Goal: Task Accomplishment & Management: Complete application form

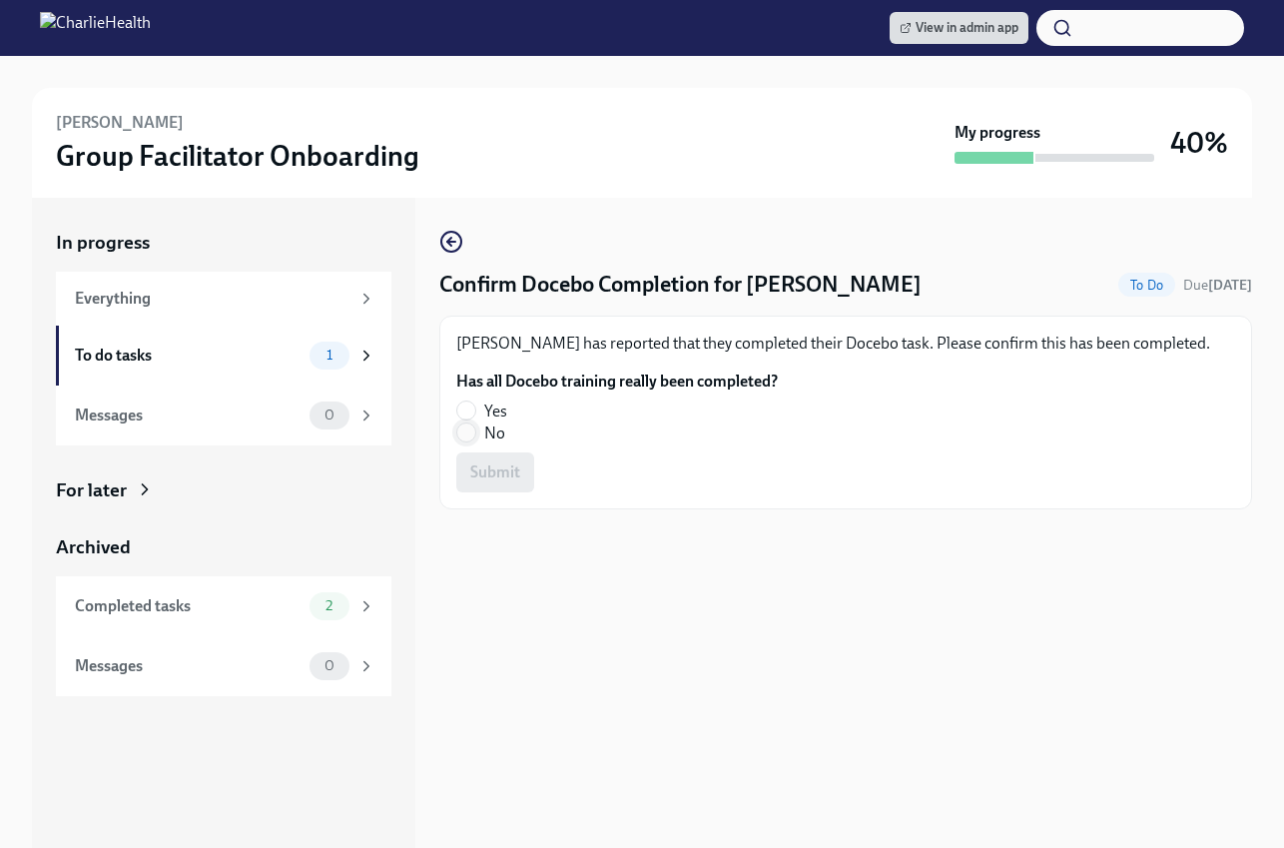
click at [474, 430] on input "No" at bounding box center [466, 432] width 18 height 18
radio input "true"
click at [487, 476] on span "Submit" at bounding box center [495, 472] width 50 height 20
click at [502, 428] on span "No" at bounding box center [494, 433] width 21 height 22
click at [475, 428] on input "No" at bounding box center [466, 432] width 18 height 18
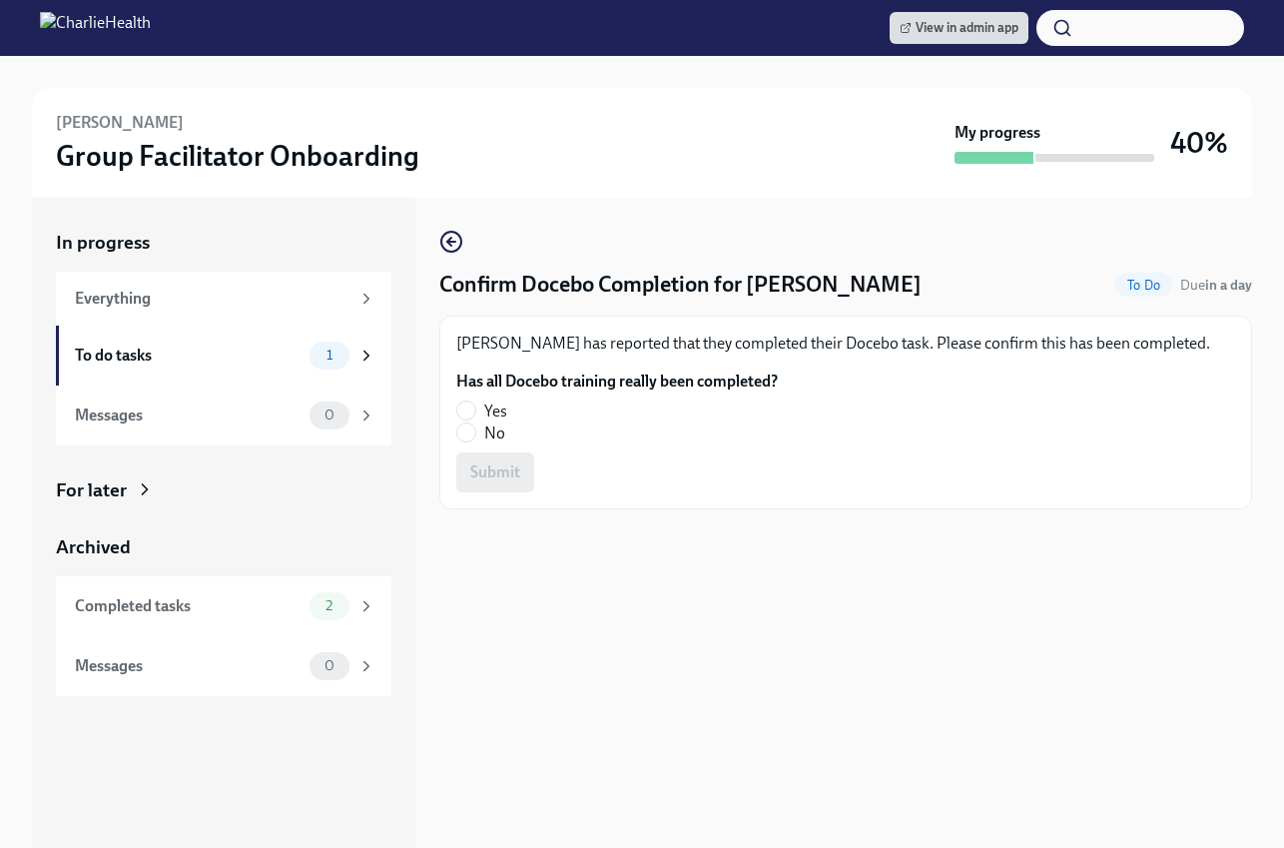
radio input "true"
click at [502, 472] on span "Submit" at bounding box center [495, 472] width 50 height 20
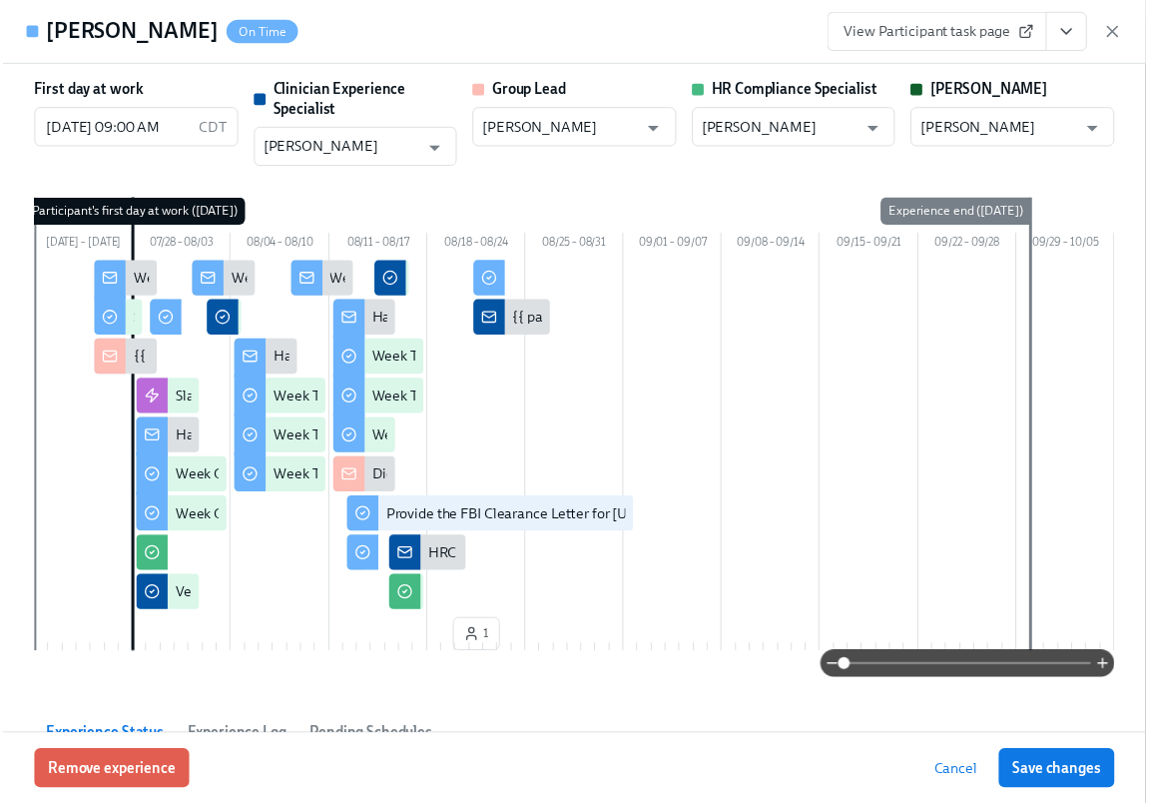
scroll to position [4398, 0]
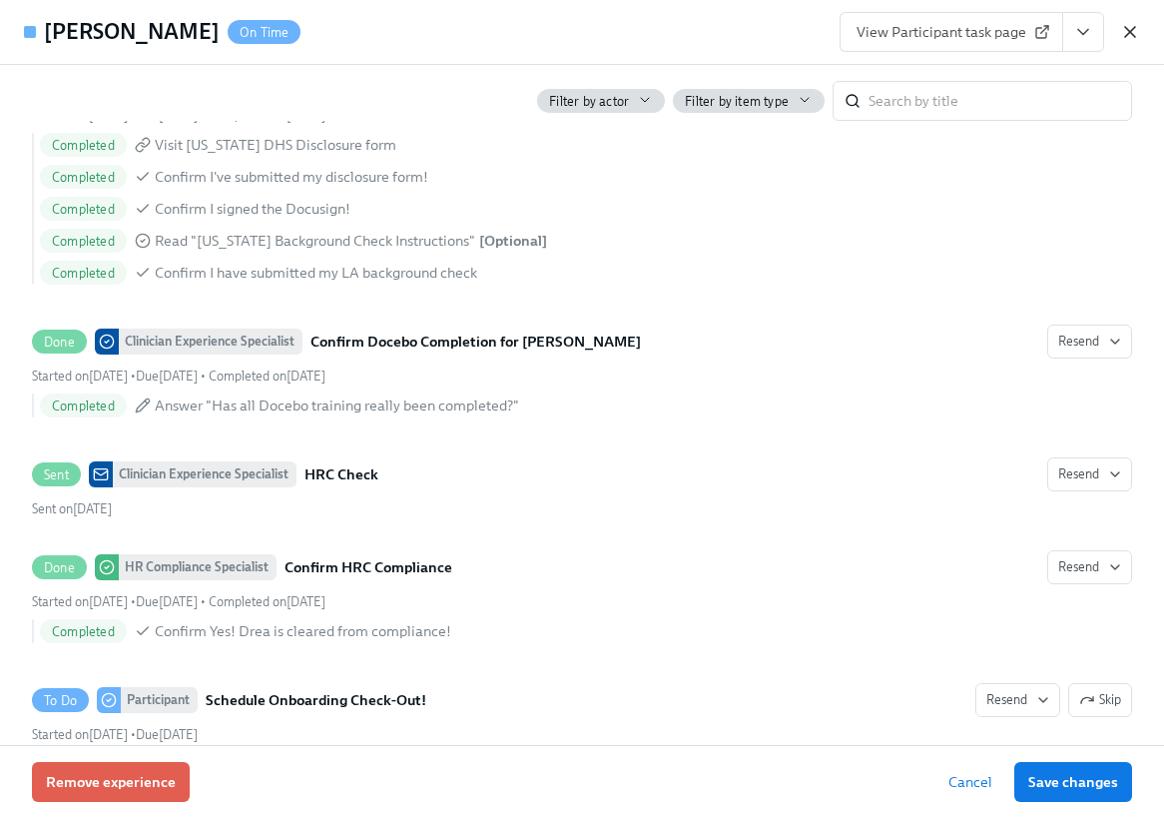
click at [1136, 34] on icon "button" at bounding box center [1130, 32] width 20 height 20
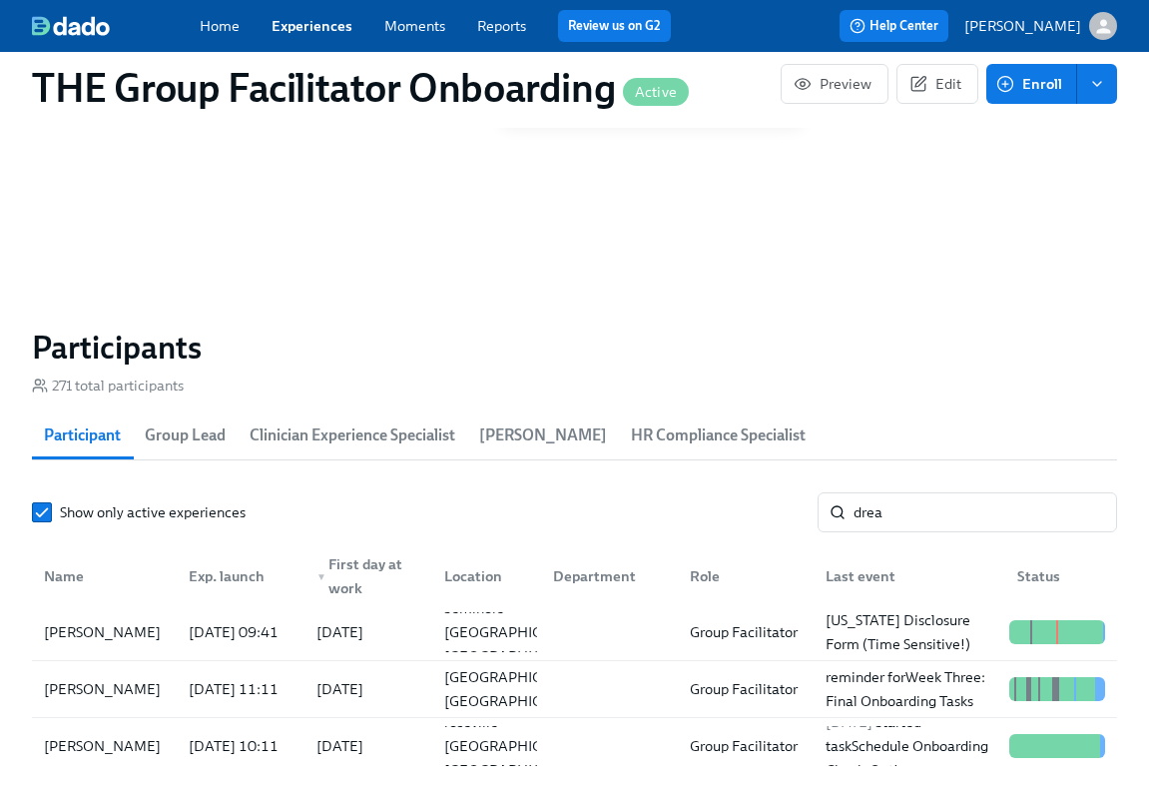
scroll to position [0, 32960]
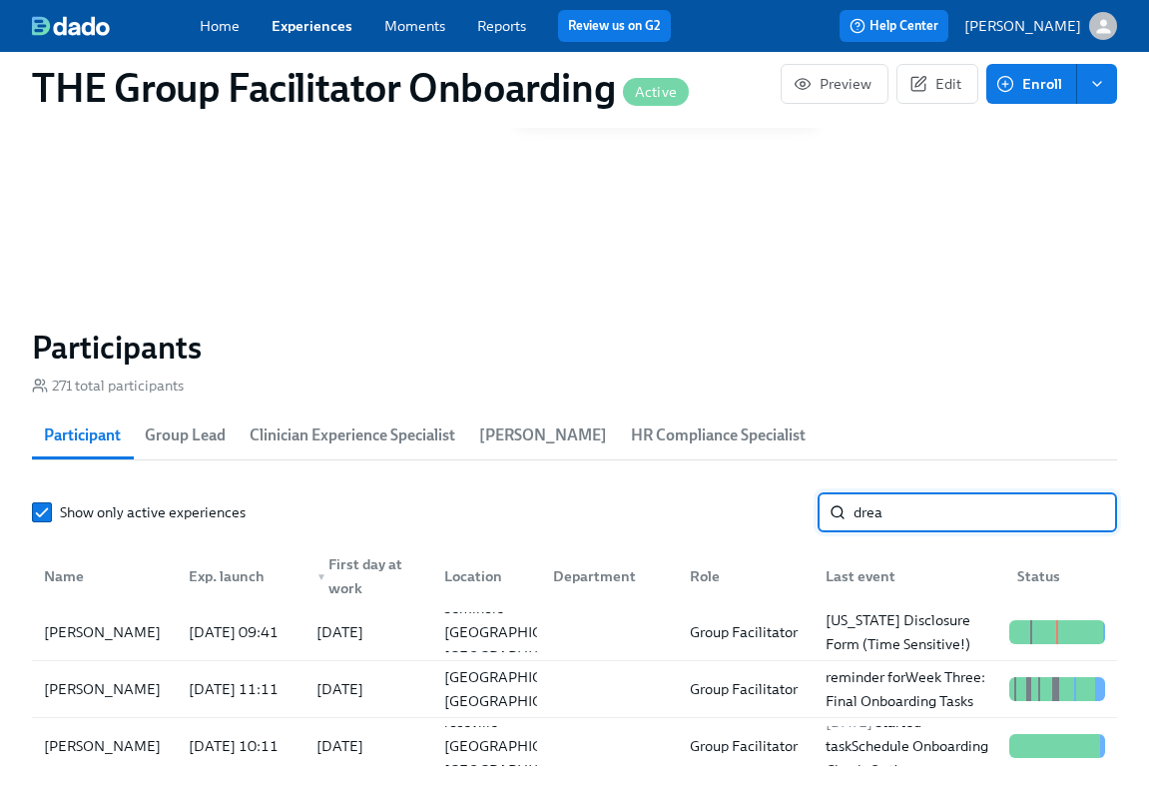
click at [894, 519] on input "drea" at bounding box center [986, 512] width 264 height 40
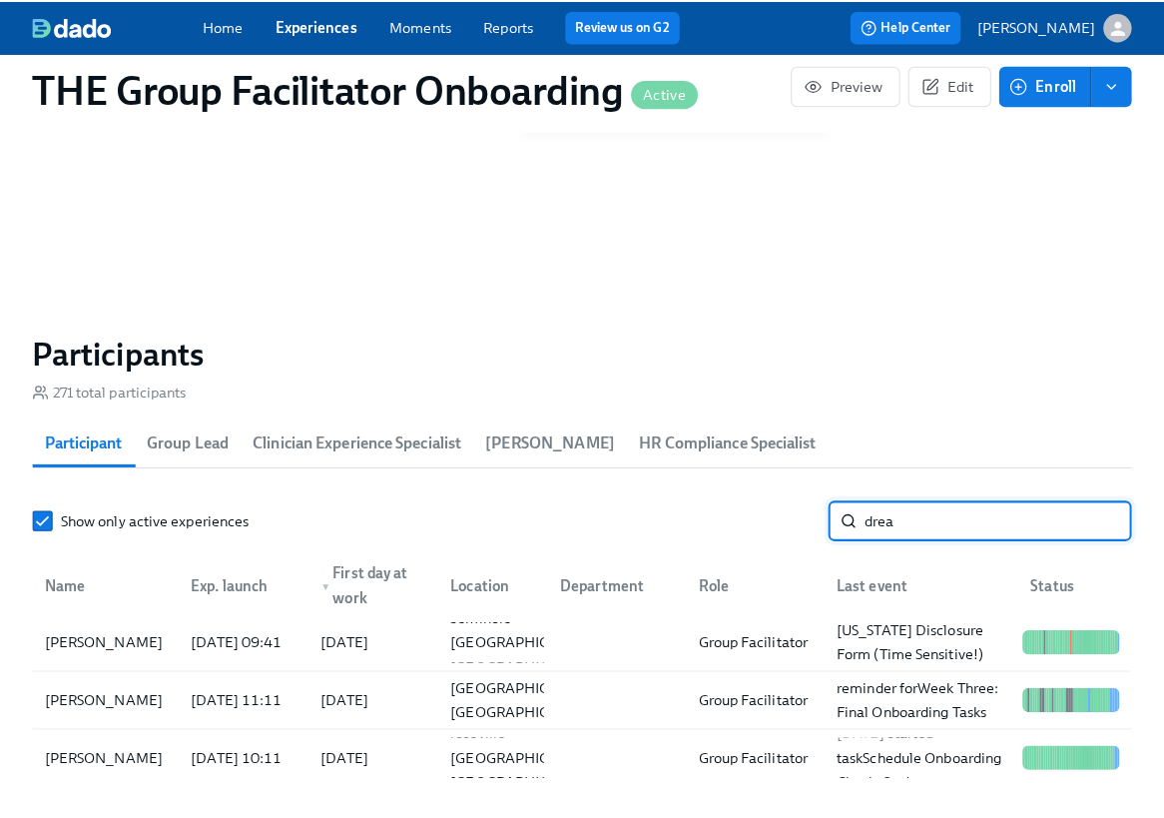
scroll to position [0, 32975]
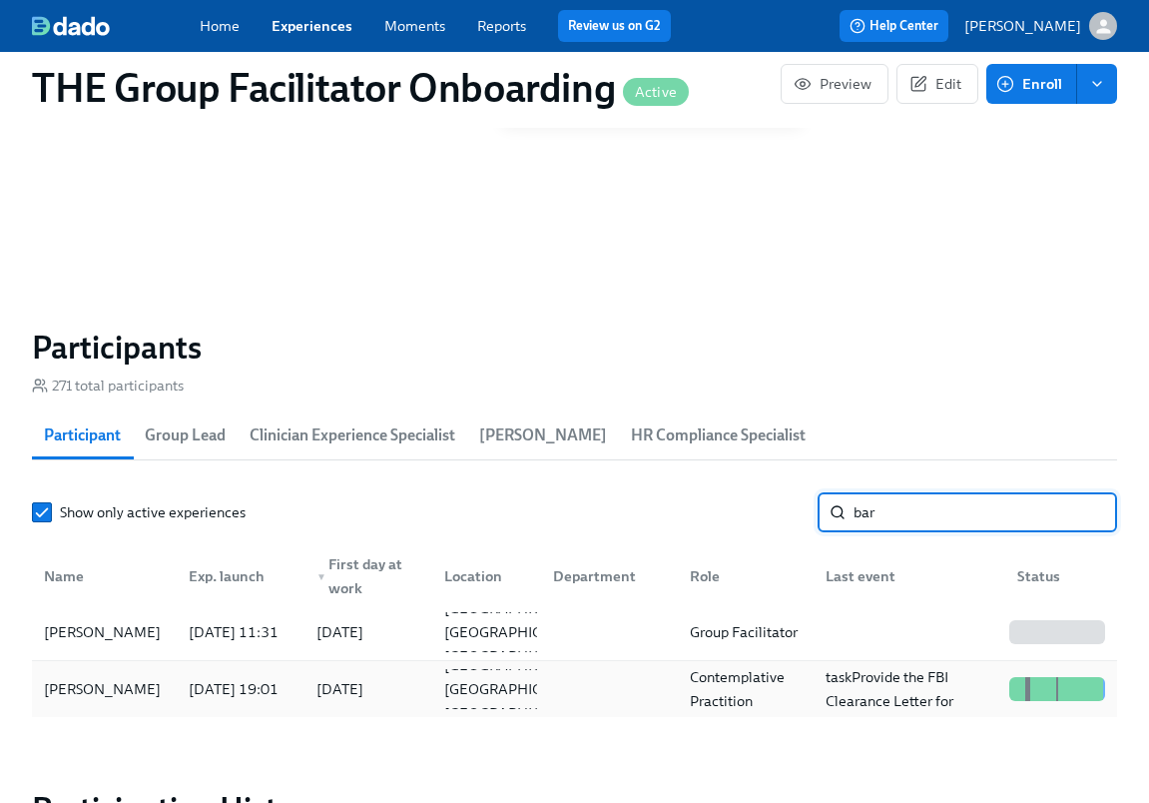
type input "bar"
click at [153, 701] on div "[PERSON_NAME]" at bounding box center [104, 689] width 137 height 40
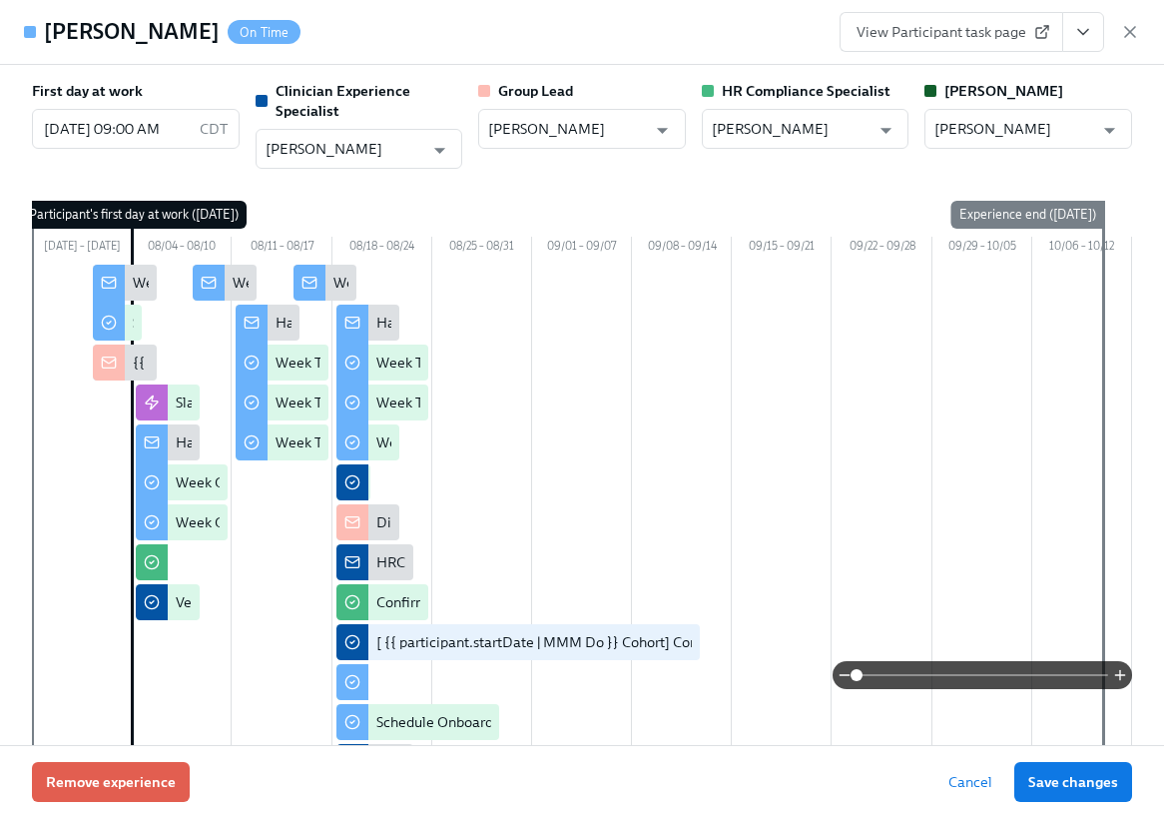
click at [1081, 33] on icon "View task page" at bounding box center [1083, 32] width 10 height 5
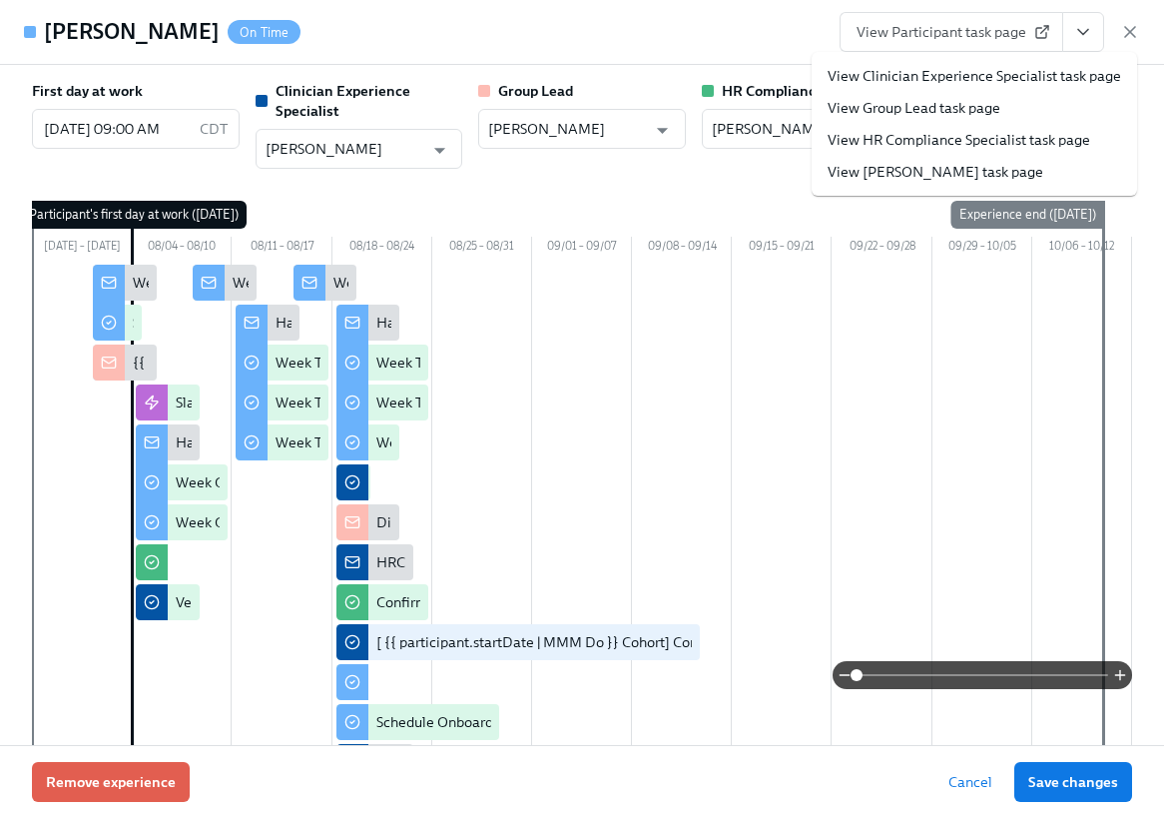
click at [1055, 75] on link "View Clinician Experience Specialist task page" at bounding box center [975, 76] width 294 height 20
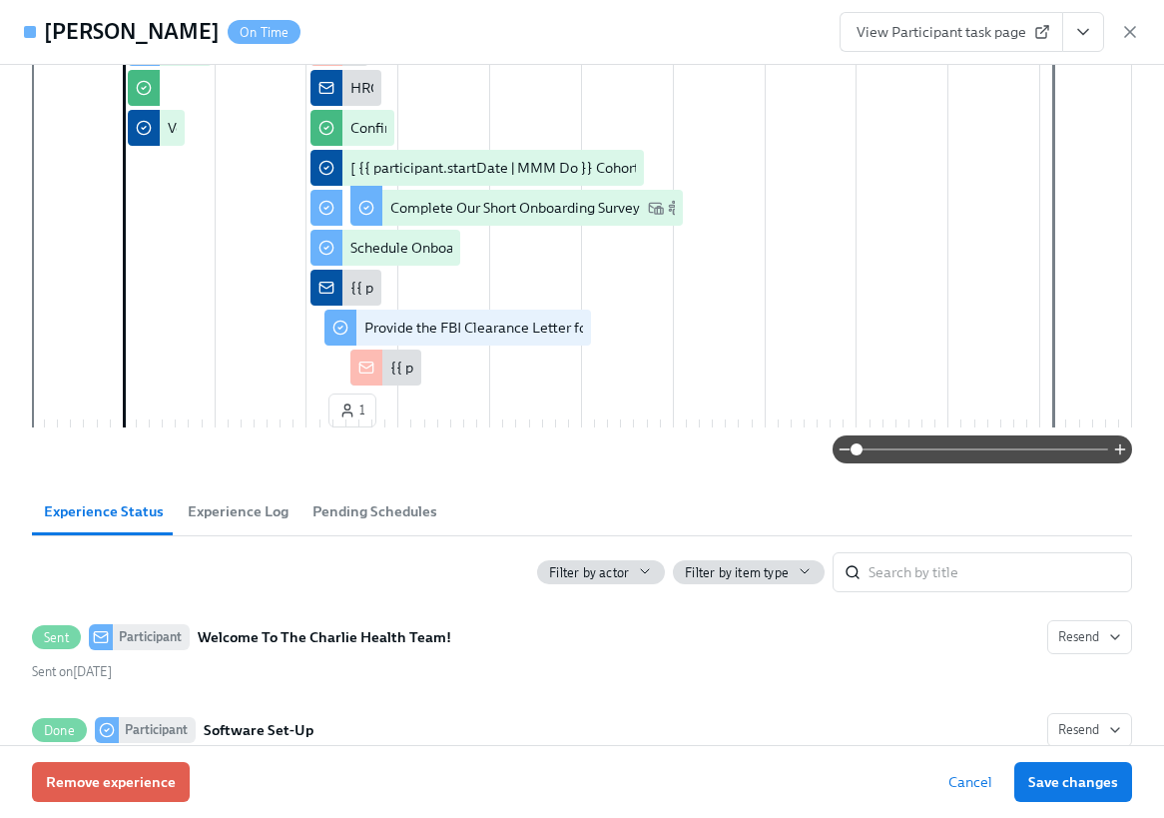
scroll to position [203, 0]
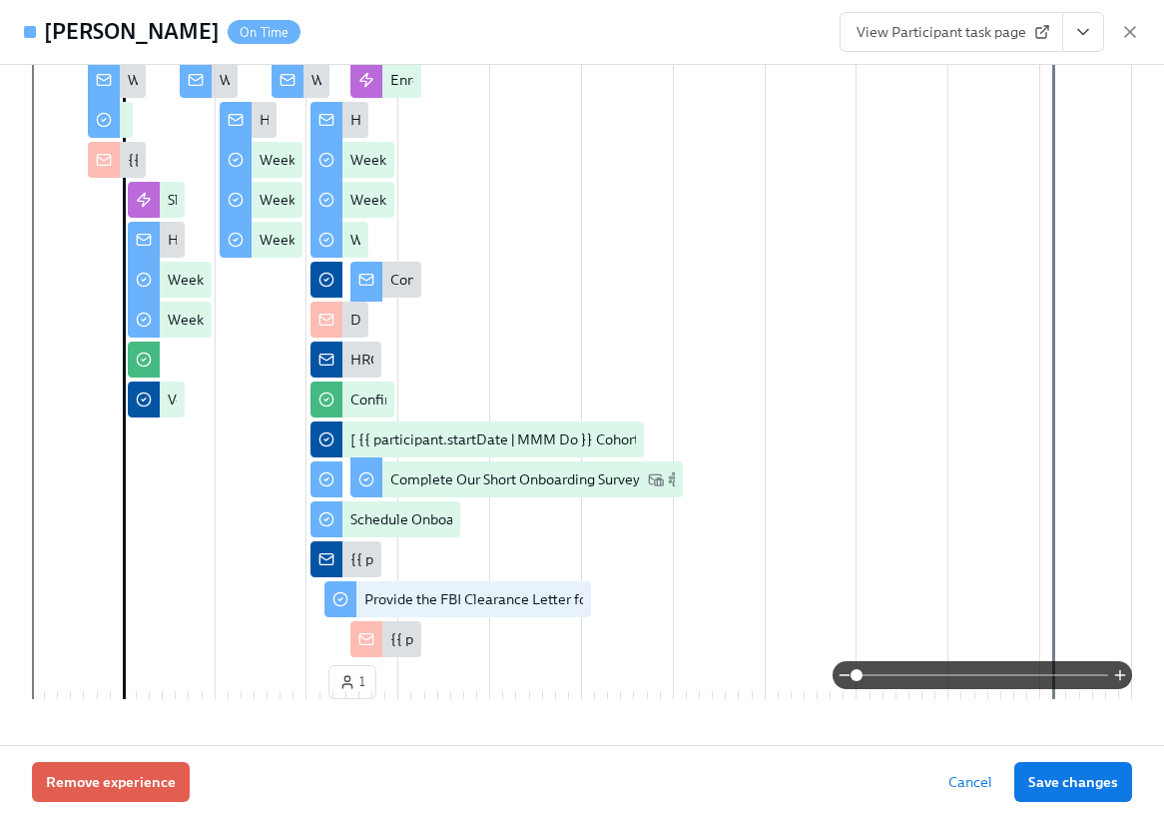
click at [1085, 22] on icon "View task page" at bounding box center [1083, 32] width 20 height 20
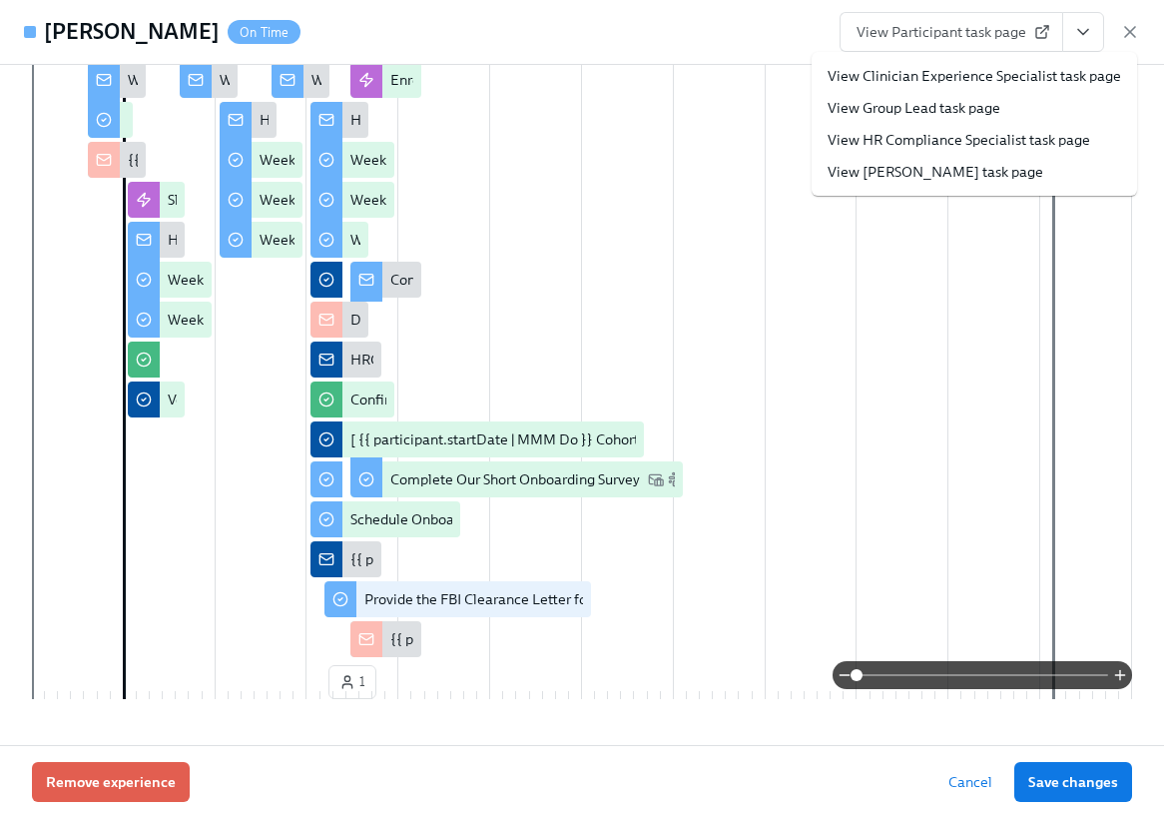
click at [906, 75] on link "View Clinician Experience Specialist task page" at bounding box center [975, 76] width 294 height 20
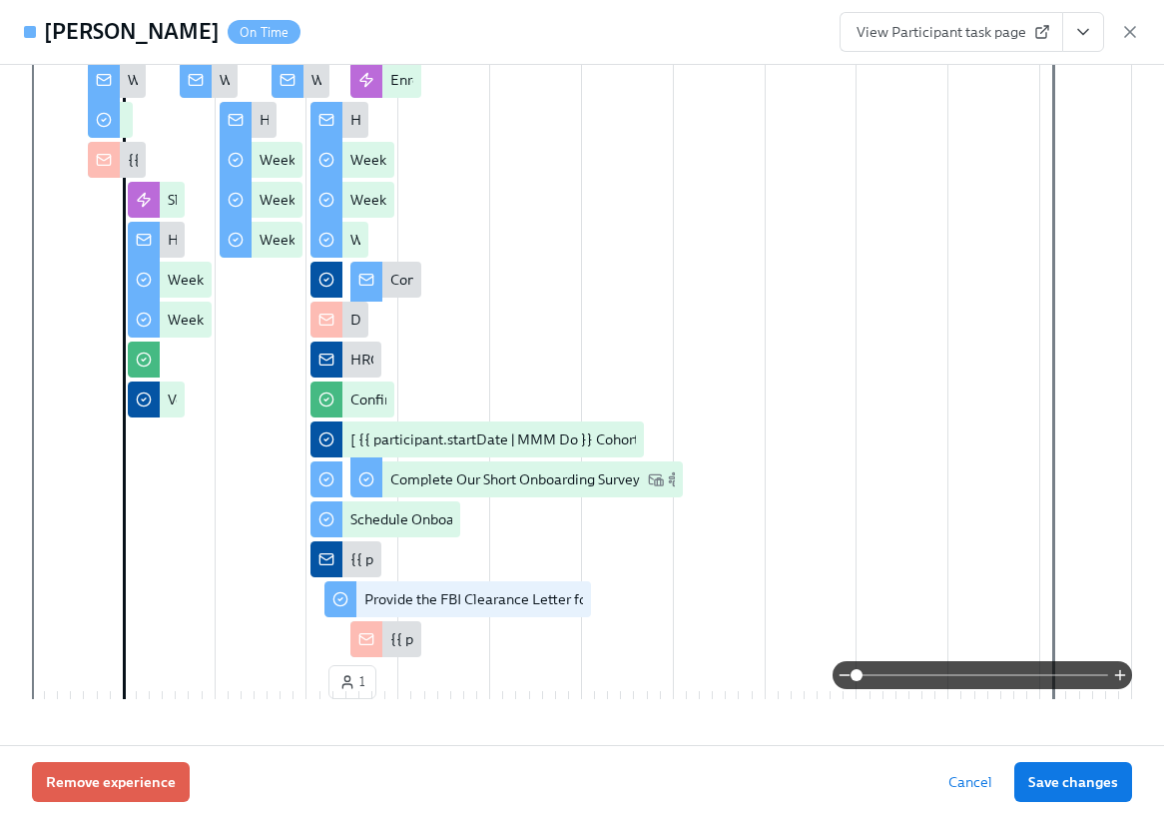
click at [982, 21] on link "View Participant task page" at bounding box center [952, 32] width 224 height 40
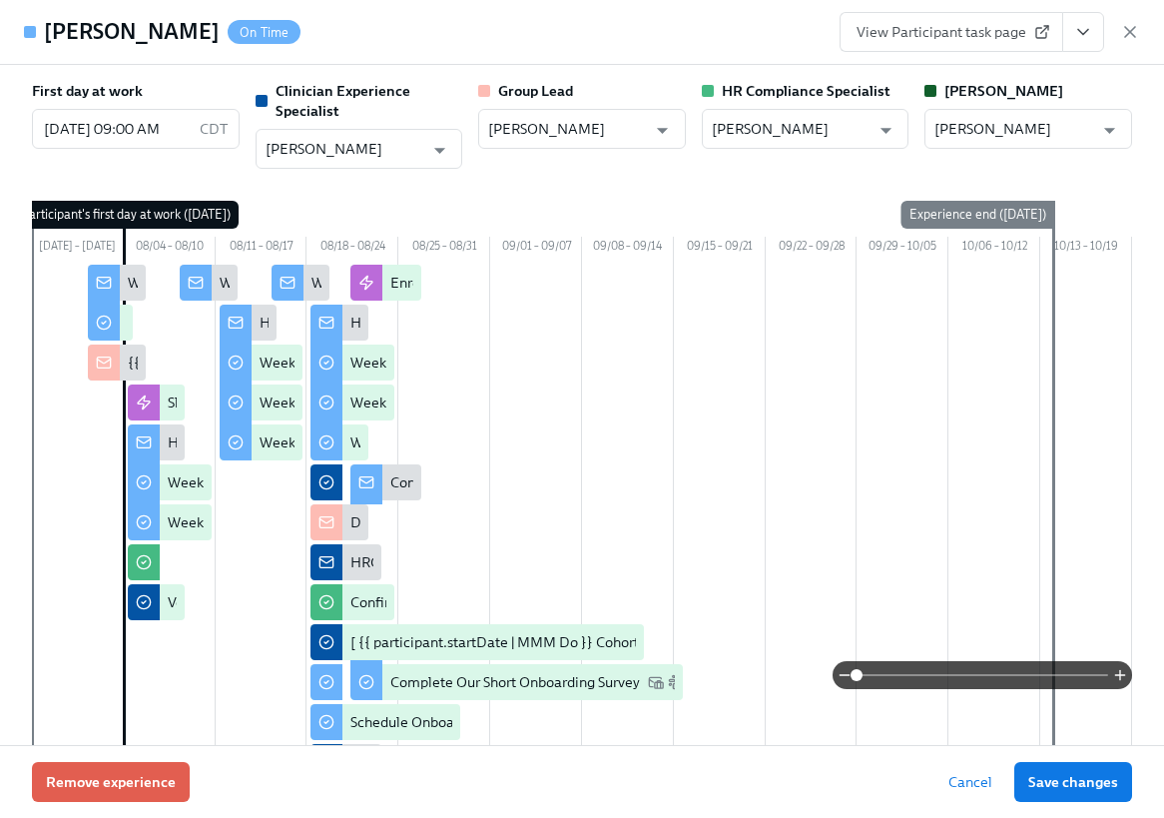
scroll to position [0, 32975]
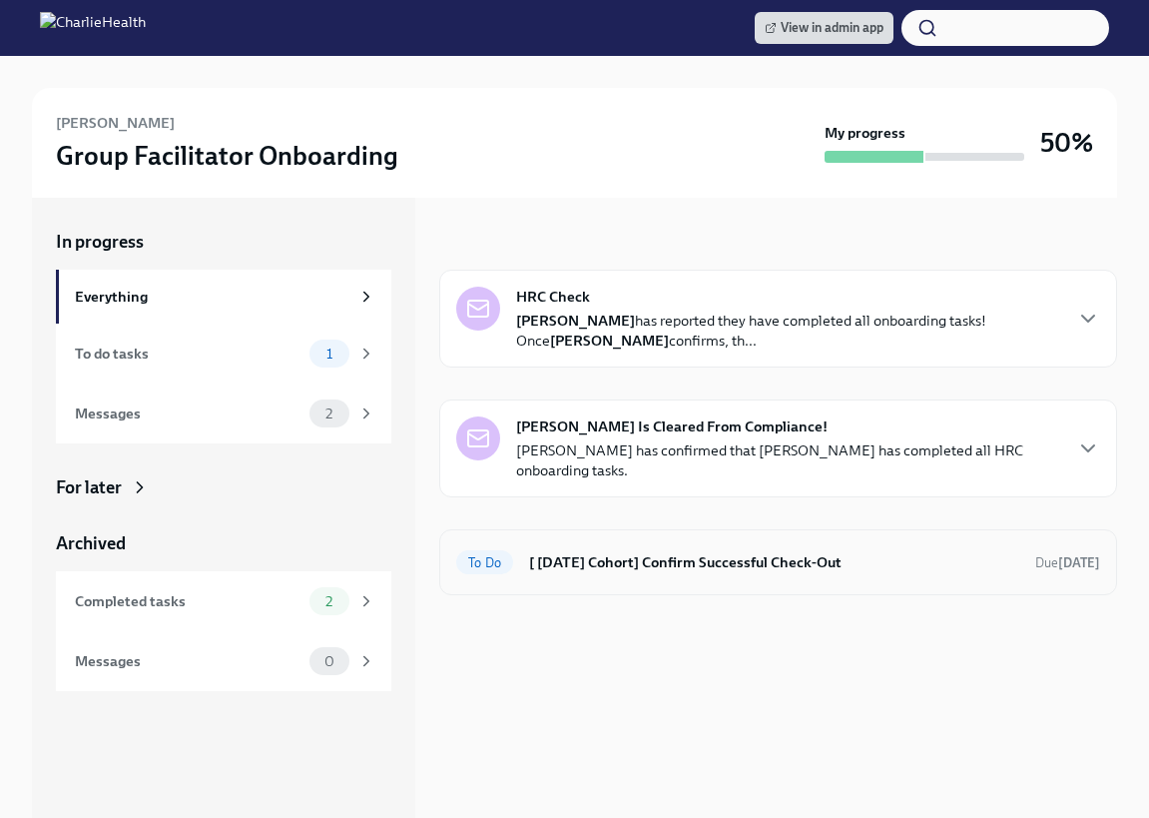
click at [548, 563] on h6 "[ [DATE] Cohort] Confirm Successful Check-Out" at bounding box center [774, 562] width 490 height 22
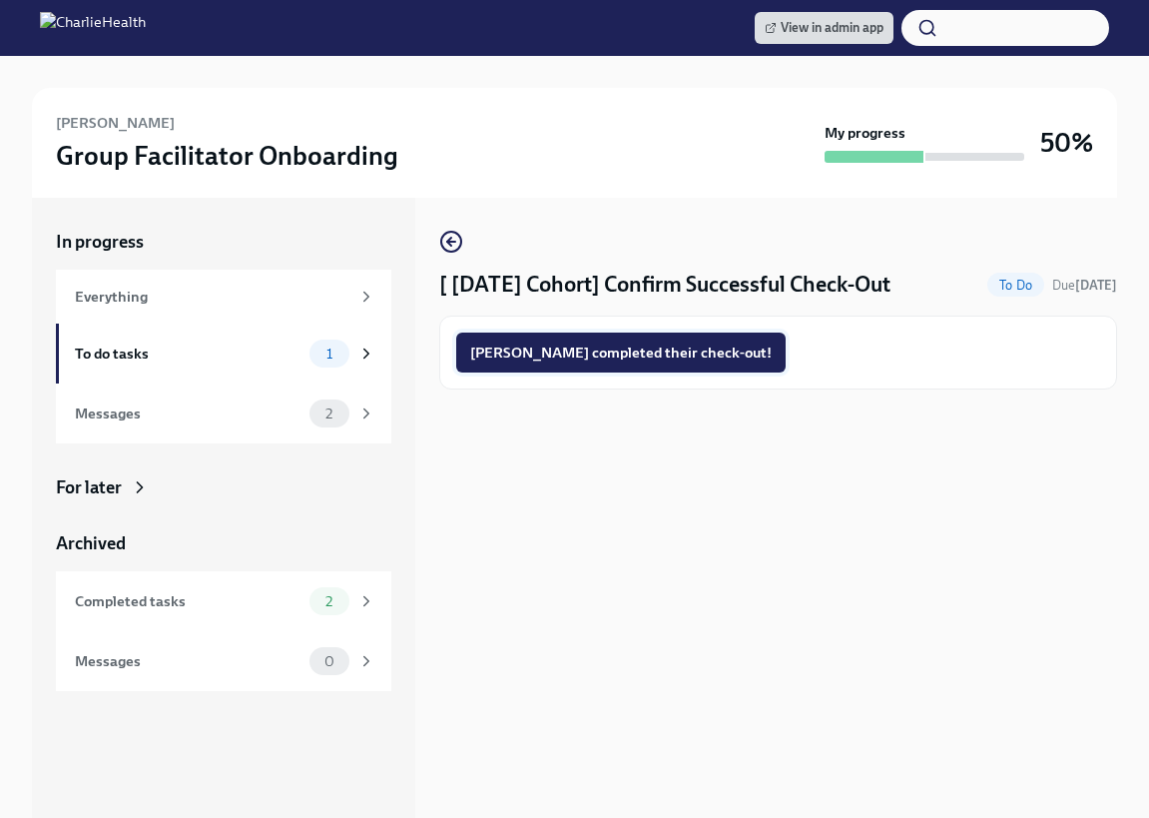
click at [624, 351] on span "[PERSON_NAME] completed their check-out!" at bounding box center [621, 352] width 302 height 20
